Goal: Task Accomplishment & Management: Use online tool/utility

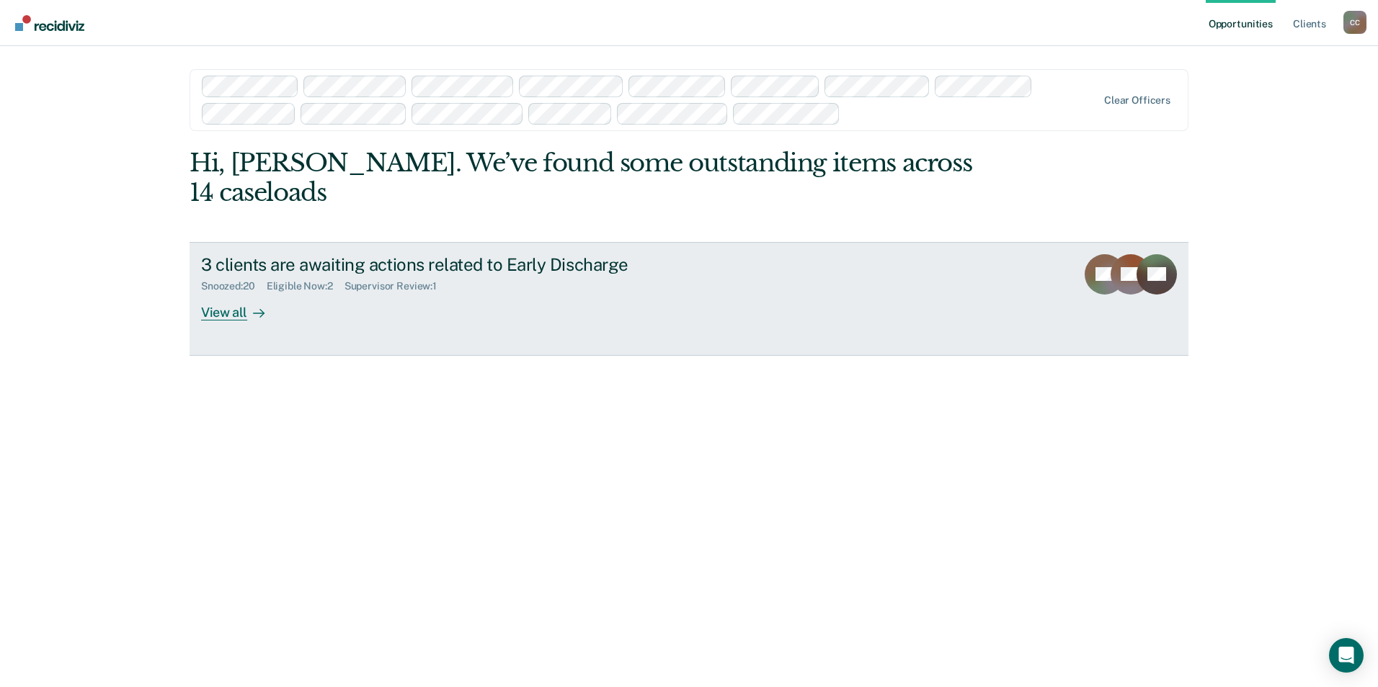
click at [223, 311] on div "View all" at bounding box center [241, 307] width 81 height 28
